Goal: Find specific page/section: Find specific page/section

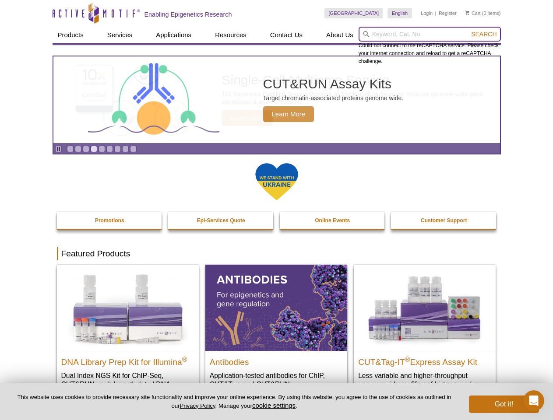
click at [429, 34] on input "search" at bounding box center [429, 34] width 142 height 15
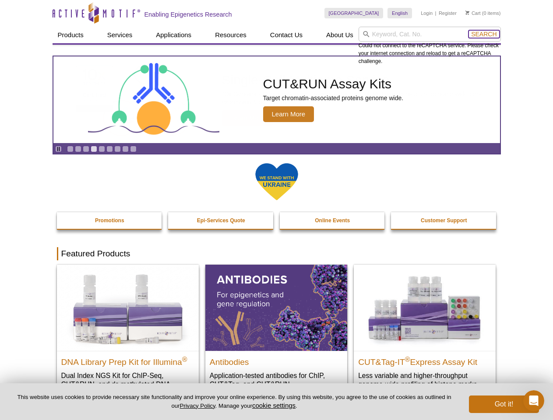
click at [484, 34] on span "Search" at bounding box center [483, 34] width 25 height 7
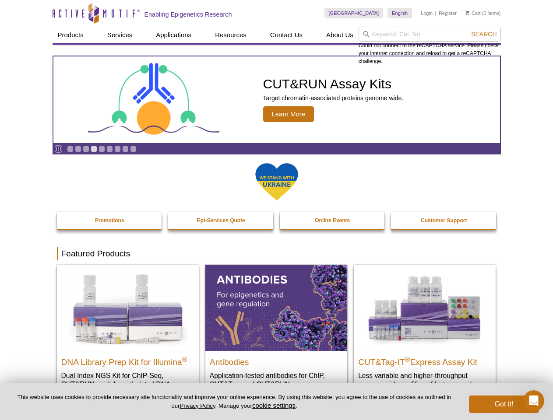
click at [58, 149] on icon "Pause" at bounding box center [59, 149] width 6 height 6
click at [70, 149] on link "Go to slide 1" at bounding box center [70, 149] width 7 height 7
click at [78, 149] on link "Go to slide 2" at bounding box center [78, 149] width 7 height 7
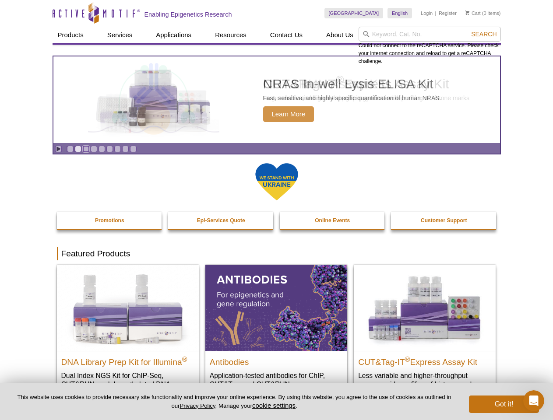
click at [86, 149] on link "Go to slide 3" at bounding box center [86, 149] width 7 height 7
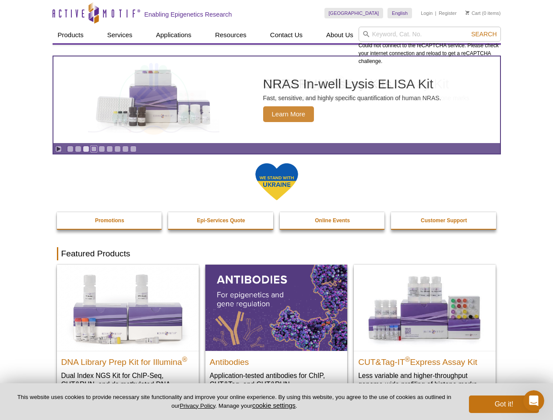
click at [94, 149] on link "Go to slide 4" at bounding box center [94, 149] width 7 height 7
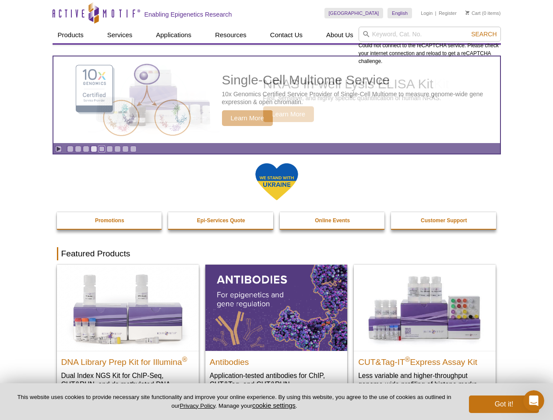
click at [102, 149] on link "Go to slide 5" at bounding box center [101, 149] width 7 height 7
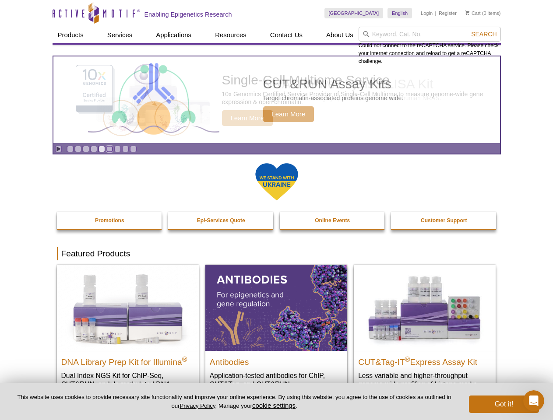
click at [109, 149] on link "Go to slide 6" at bounding box center [109, 149] width 7 height 7
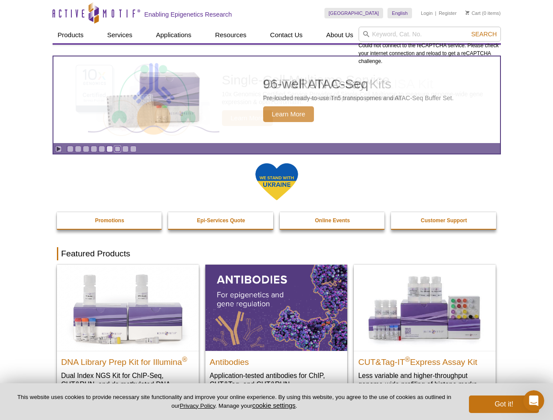
click at [117, 149] on link "Go to slide 7" at bounding box center [117, 149] width 7 height 7
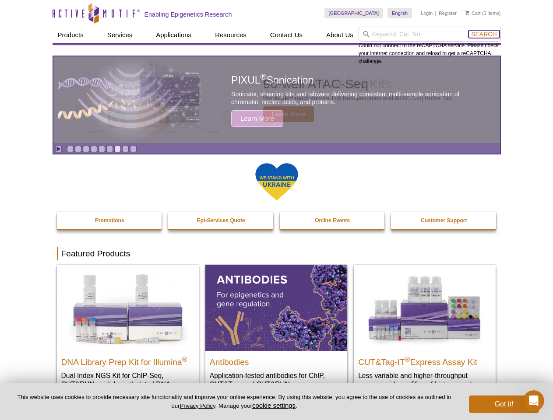
click at [484, 34] on span "Search" at bounding box center [483, 34] width 25 height 7
